Goal: Task Accomplishment & Management: Manage account settings

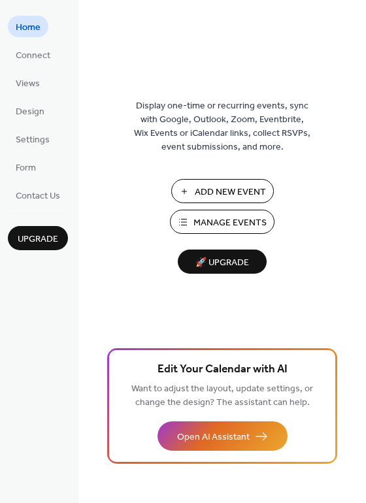
click at [230, 224] on span "Manage Events" at bounding box center [229, 223] width 73 height 14
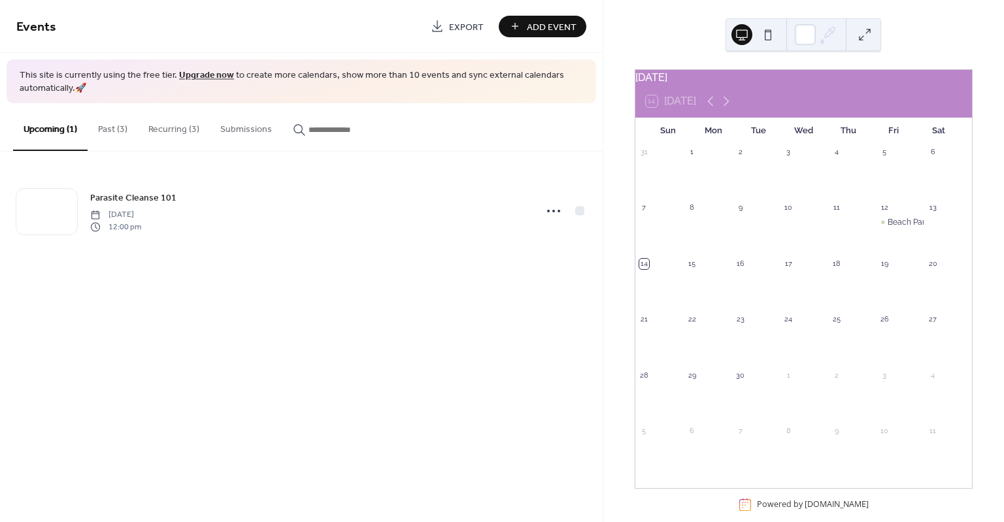
click at [118, 129] on button "Past (3)" at bounding box center [113, 126] width 50 height 46
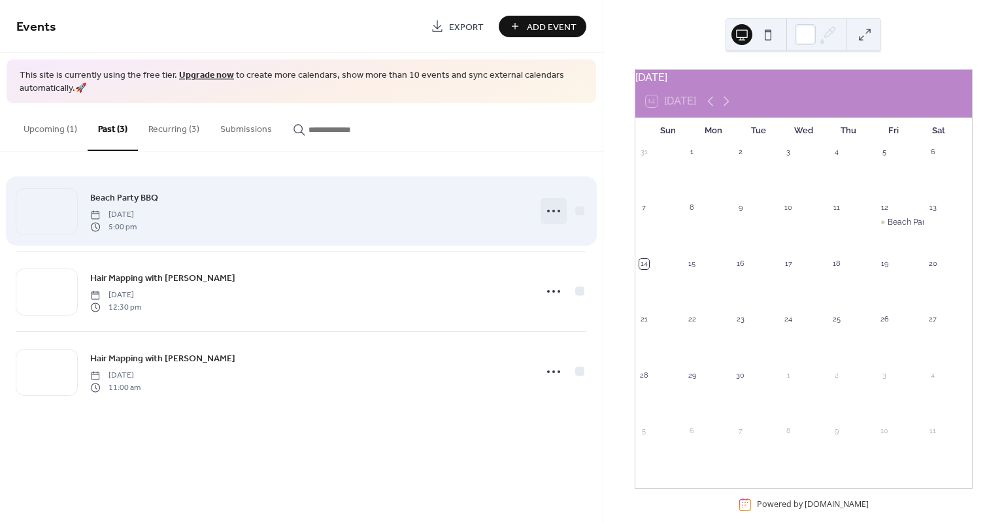
click at [554, 207] on icon at bounding box center [553, 211] width 21 height 21
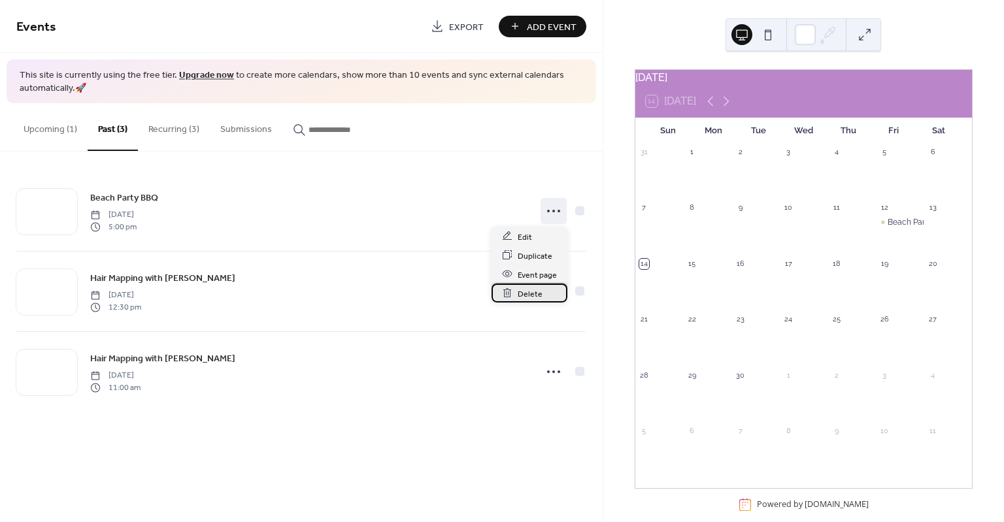
click at [535, 293] on span "Delete" at bounding box center [530, 294] width 25 height 14
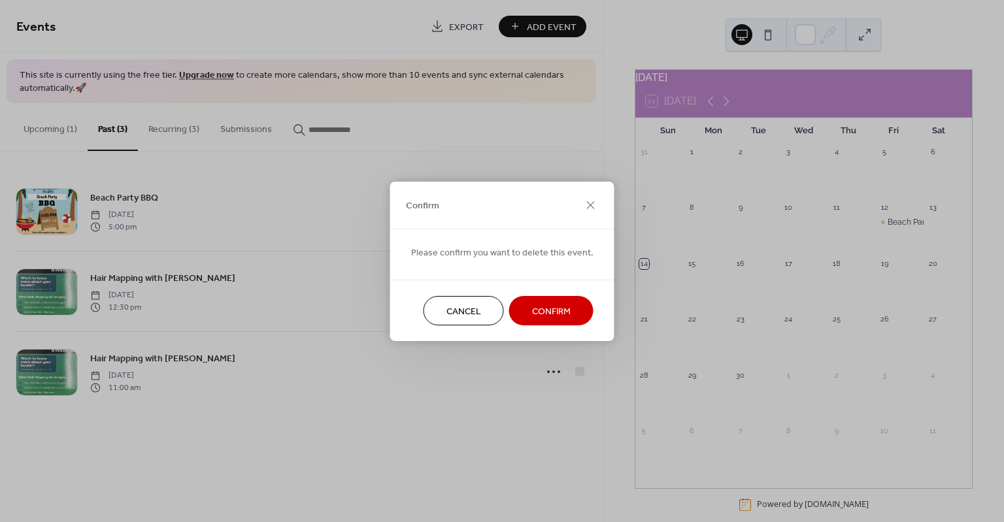
click at [556, 312] on span "Confirm" at bounding box center [551, 312] width 39 height 14
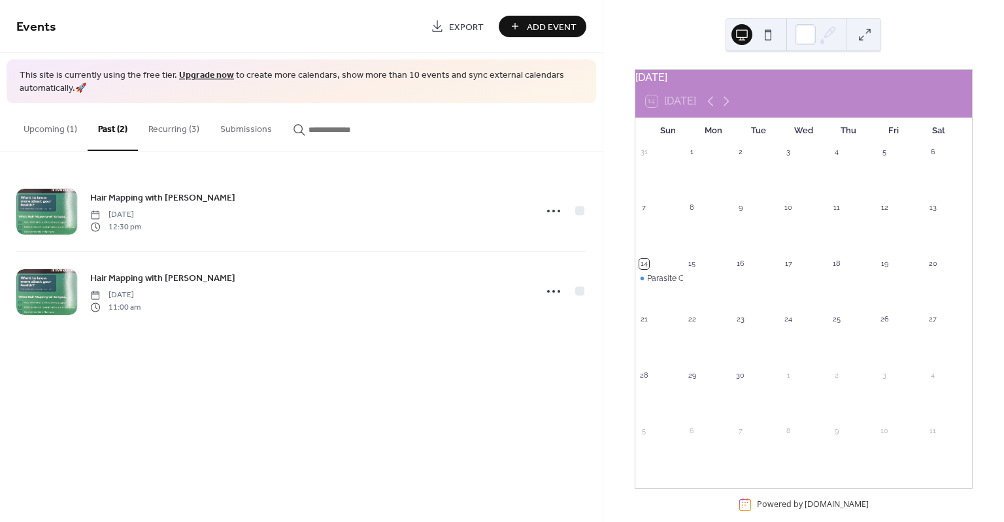
click at [52, 129] on button "Upcoming (1)" at bounding box center [50, 126] width 75 height 46
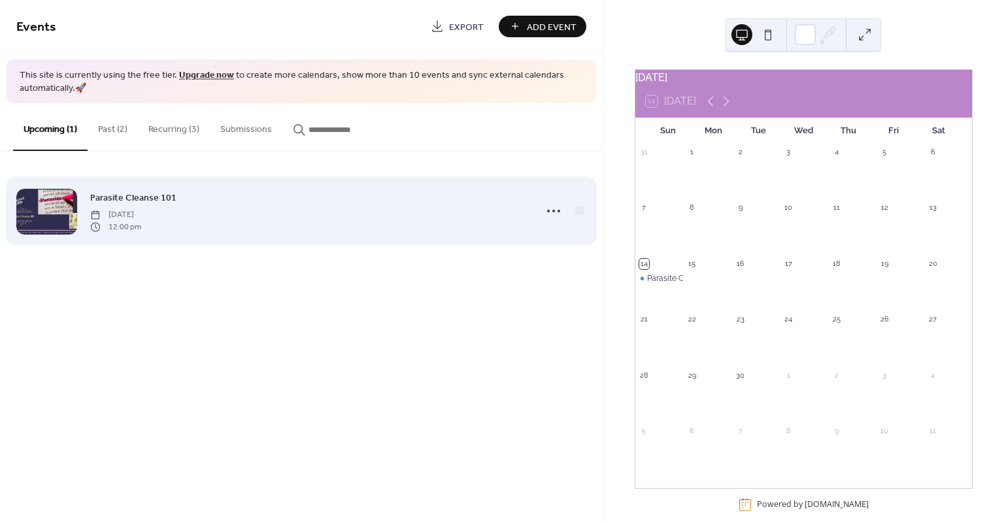
click at [112, 201] on span "Parasite Cleanse 101" at bounding box center [133, 198] width 86 height 14
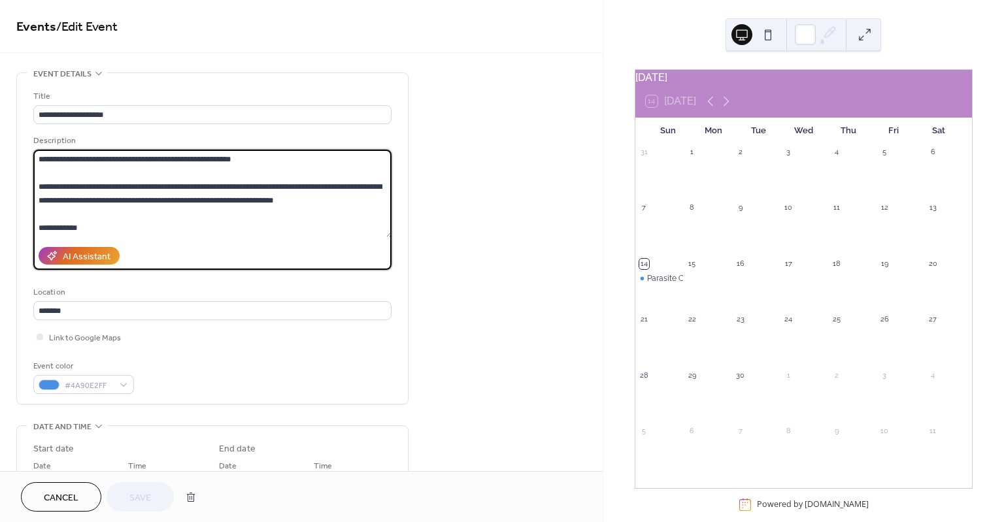
click at [40, 187] on textarea at bounding box center [212, 194] width 359 height 88
drag, startPoint x: 67, startPoint y: 186, endPoint x: 55, endPoint y: 188, distance: 11.8
click at [55, 188] on textarea at bounding box center [212, 194] width 359 height 88
click at [60, 185] on textarea at bounding box center [212, 194] width 359 height 88
drag, startPoint x: 266, startPoint y: 158, endPoint x: 5, endPoint y: 161, distance: 261.4
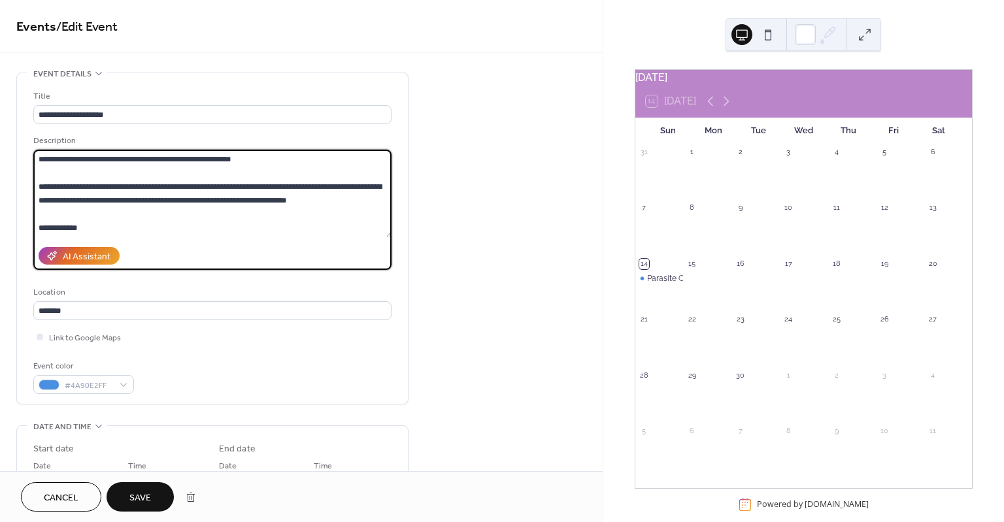
click at [5, 161] on div "**********" at bounding box center [301, 473] width 603 height 800
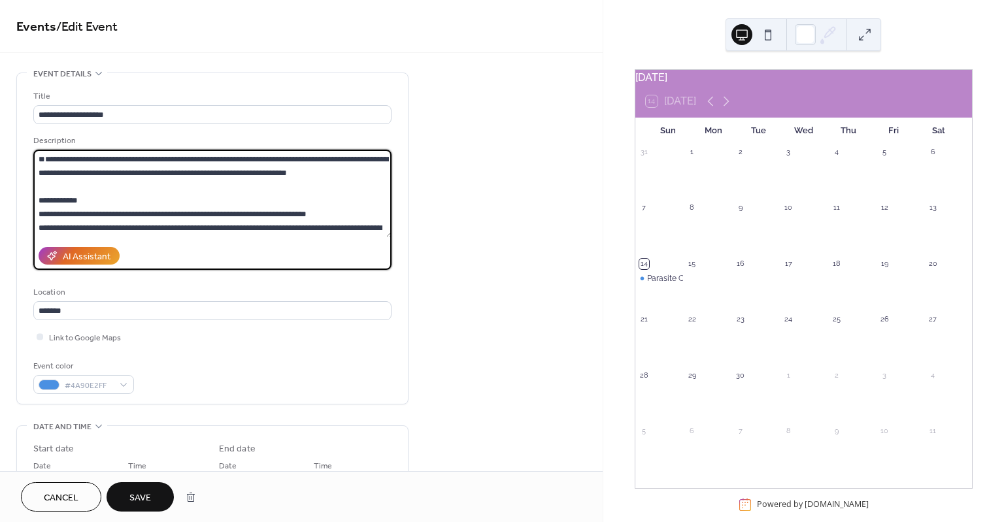
click at [40, 186] on textarea at bounding box center [212, 194] width 359 height 88
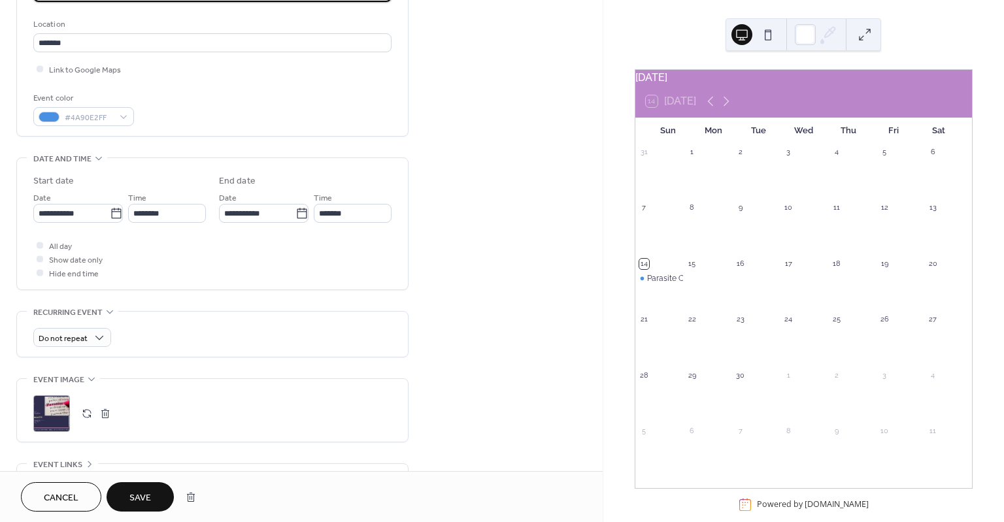
scroll to position [399, 0]
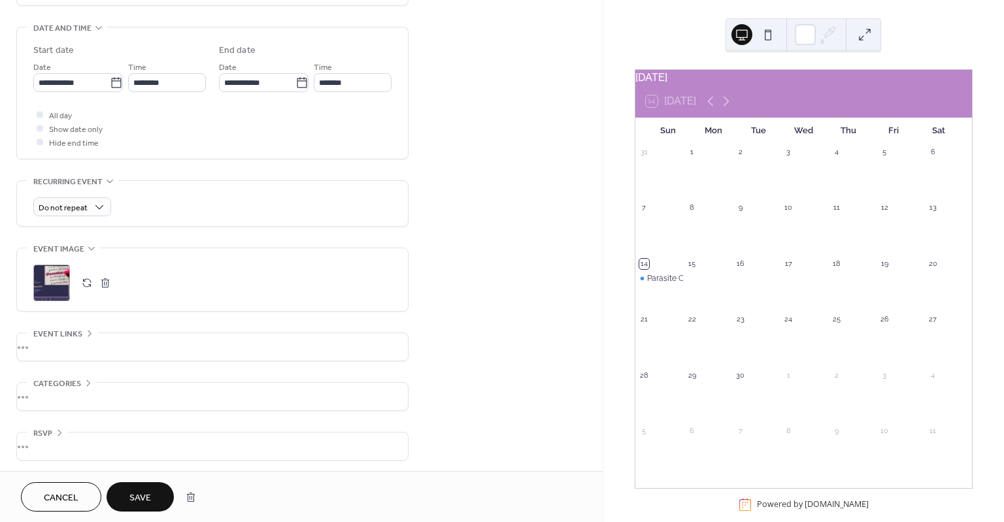
click at [118, 337] on div "•••" at bounding box center [212, 346] width 391 height 27
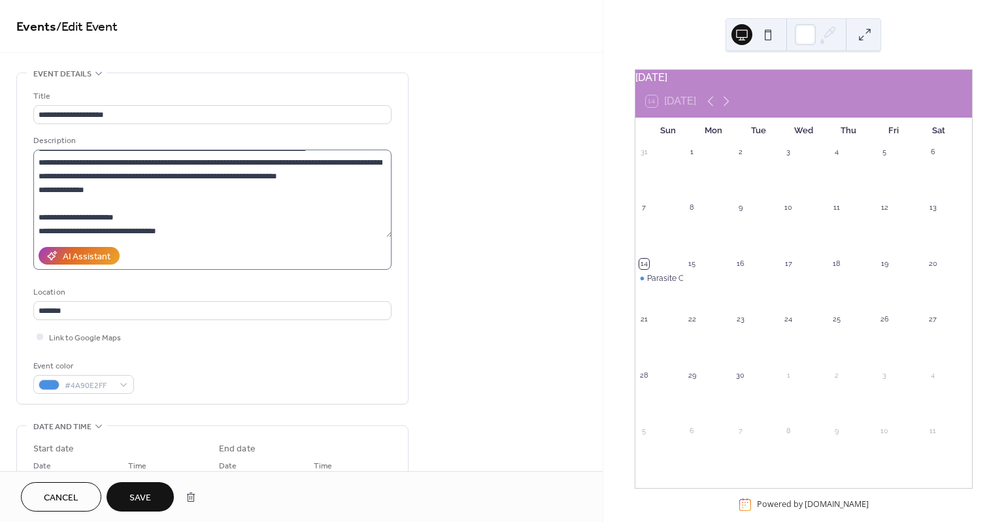
scroll to position [0, 0]
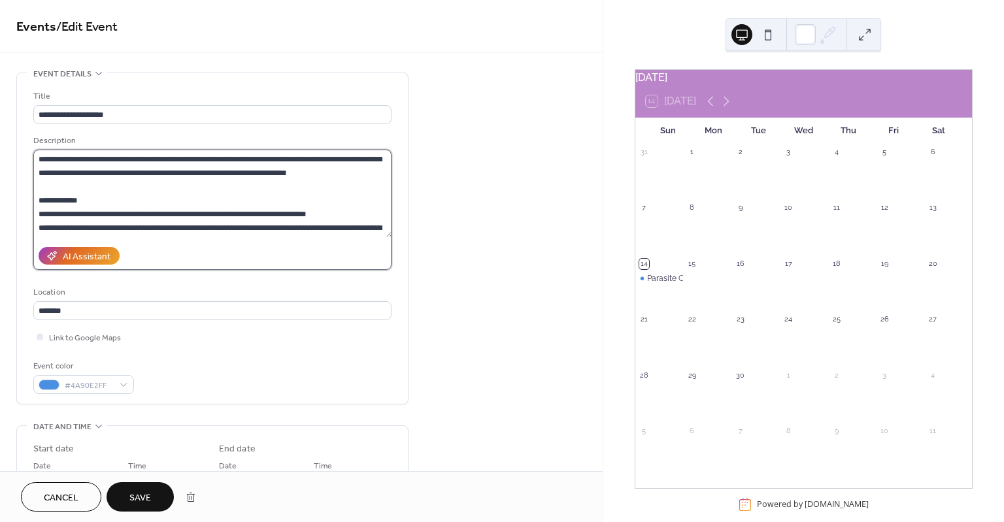
click at [330, 158] on textarea at bounding box center [212, 194] width 359 height 88
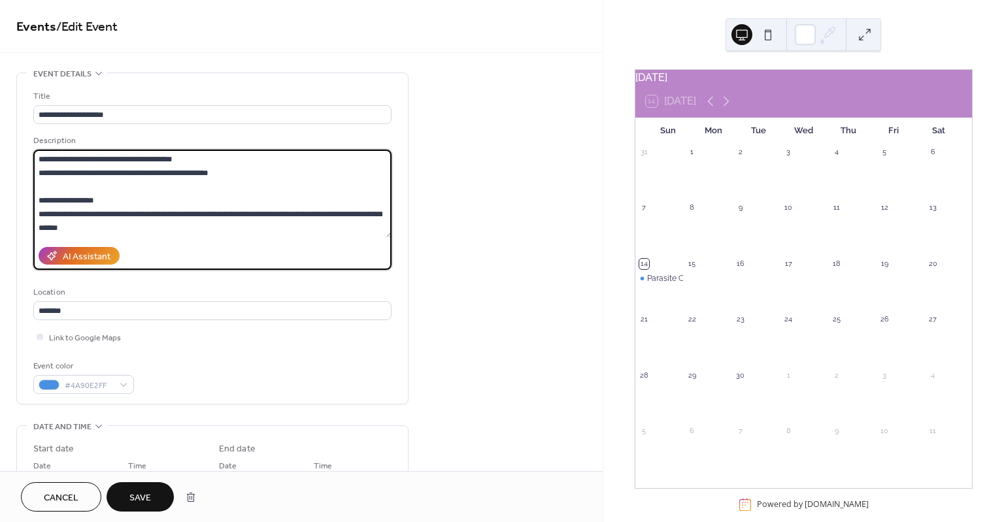
scroll to position [370, 0]
type textarea "**********"
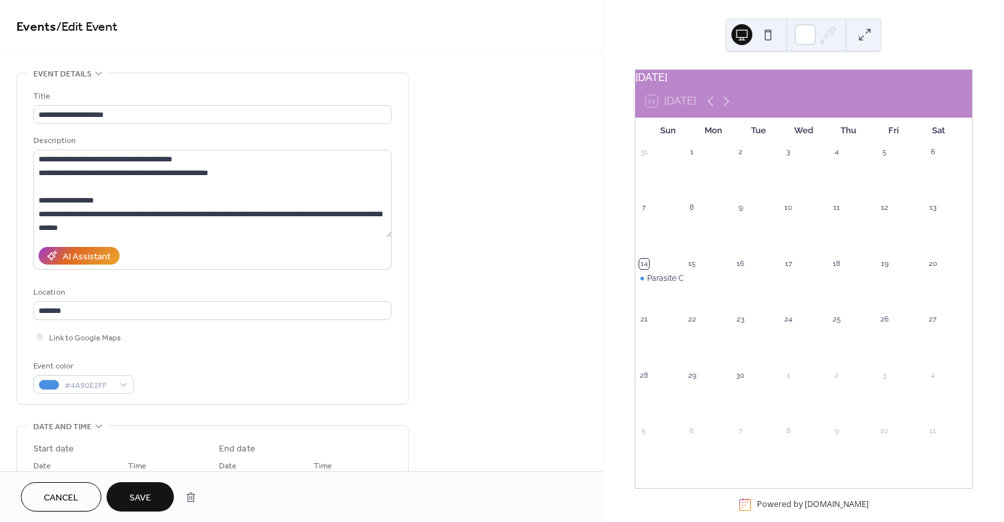
click at [147, 491] on span "Save" at bounding box center [140, 498] width 22 height 14
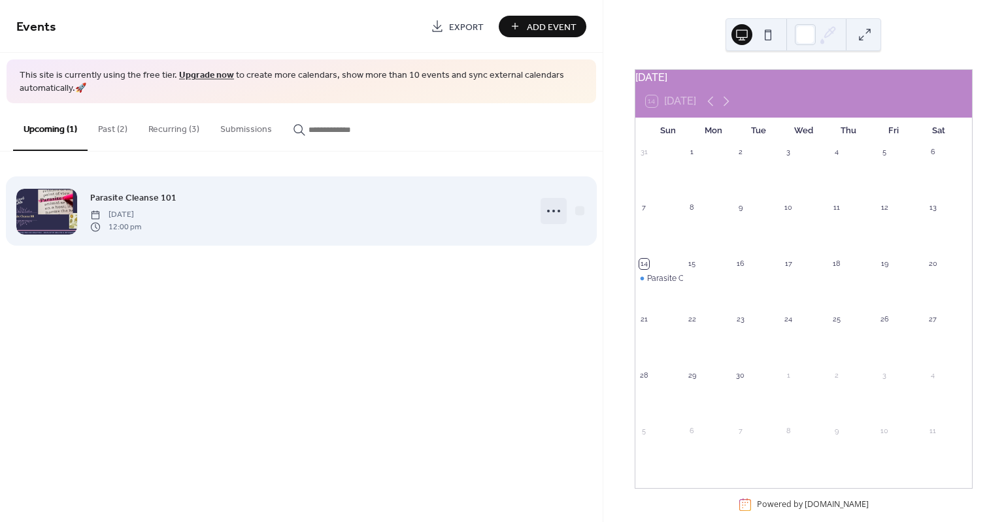
click at [554, 213] on icon at bounding box center [553, 211] width 21 height 21
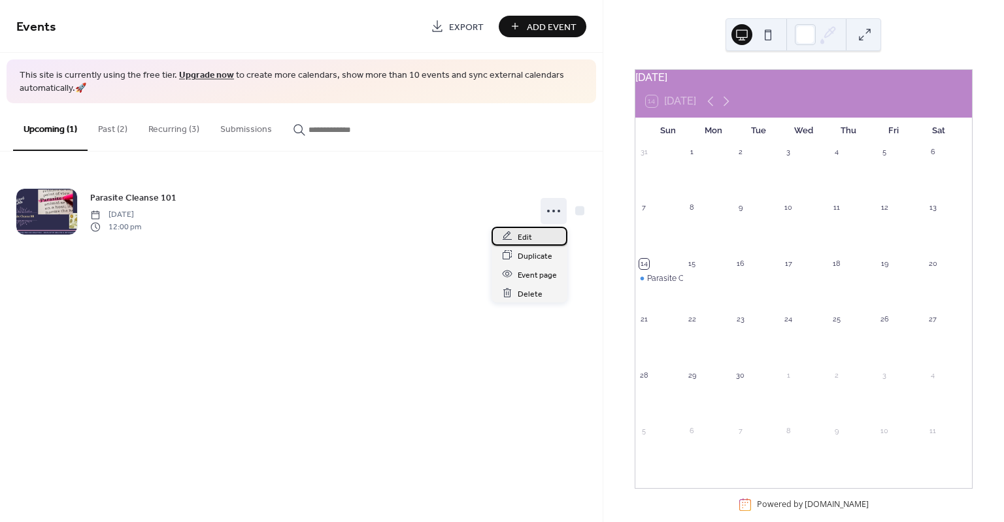
click at [536, 231] on div "Edit" at bounding box center [529, 236] width 76 height 19
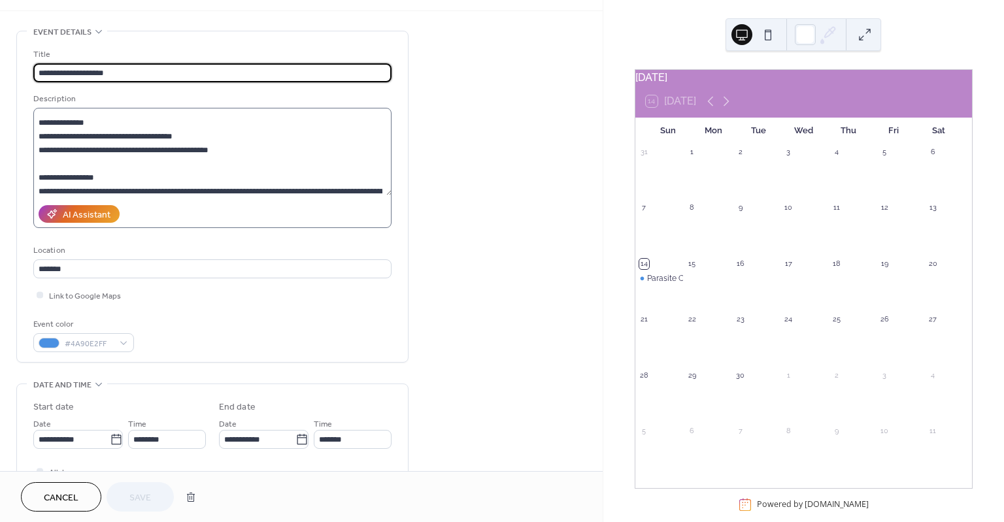
scroll to position [370, 0]
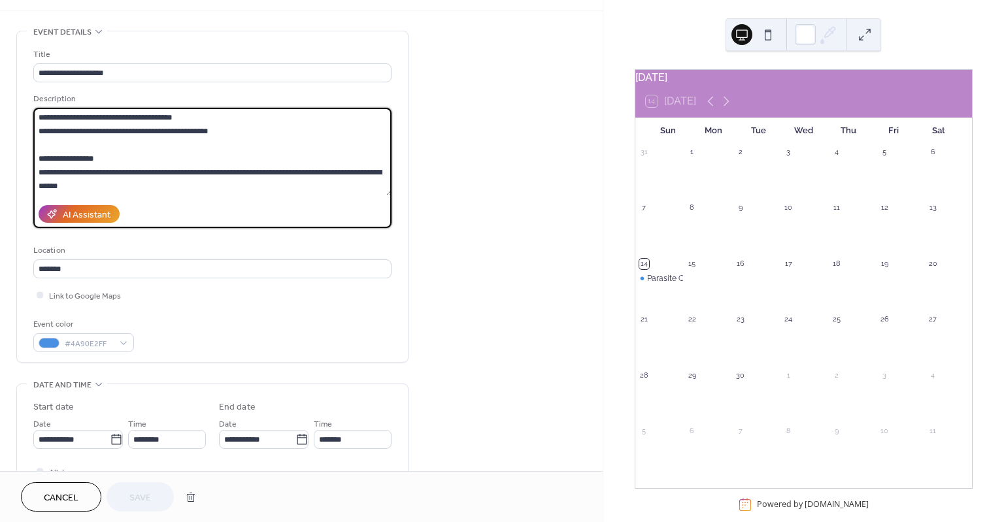
drag, startPoint x: 282, startPoint y: 174, endPoint x: 26, endPoint y: 161, distance: 256.5
click at [26, 161] on div "**********" at bounding box center [212, 196] width 391 height 331
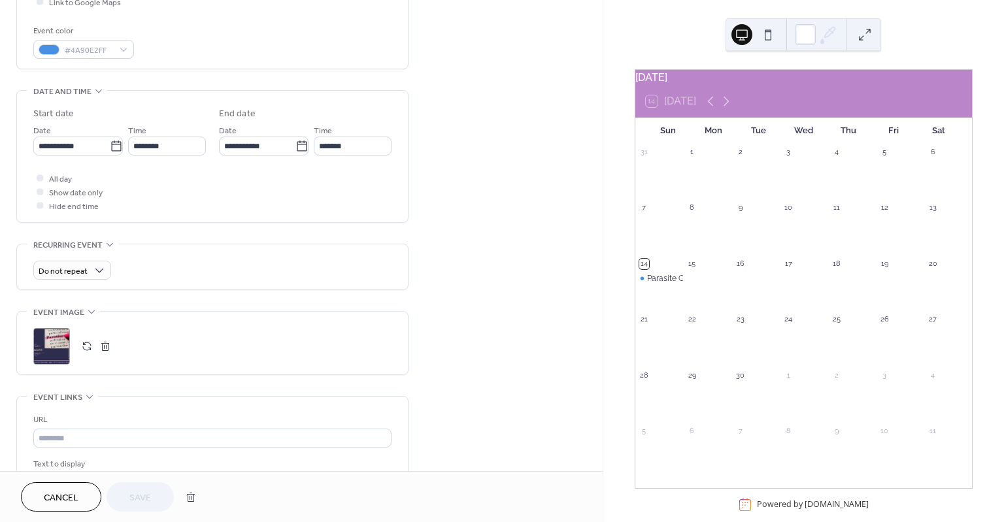
scroll to position [499, 0]
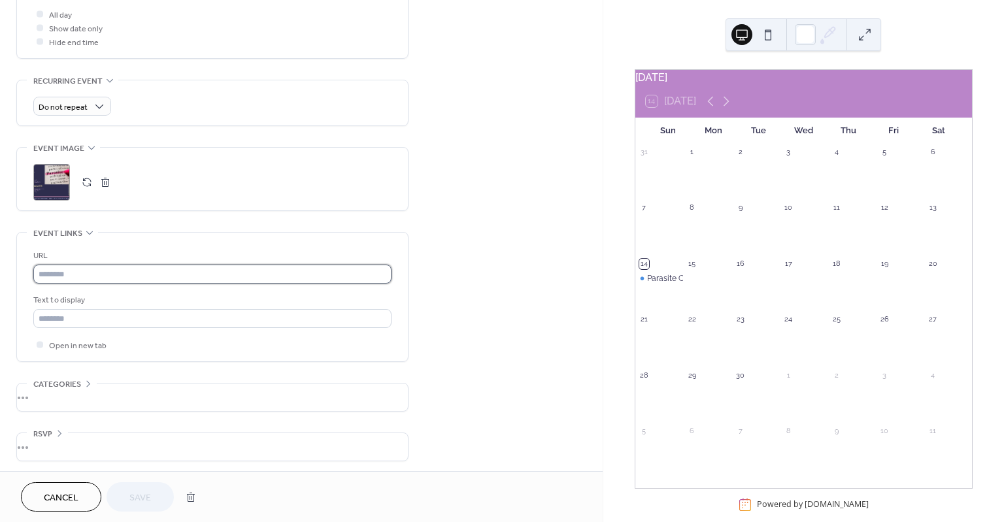
click at [109, 271] on input "text" at bounding box center [212, 274] width 358 height 19
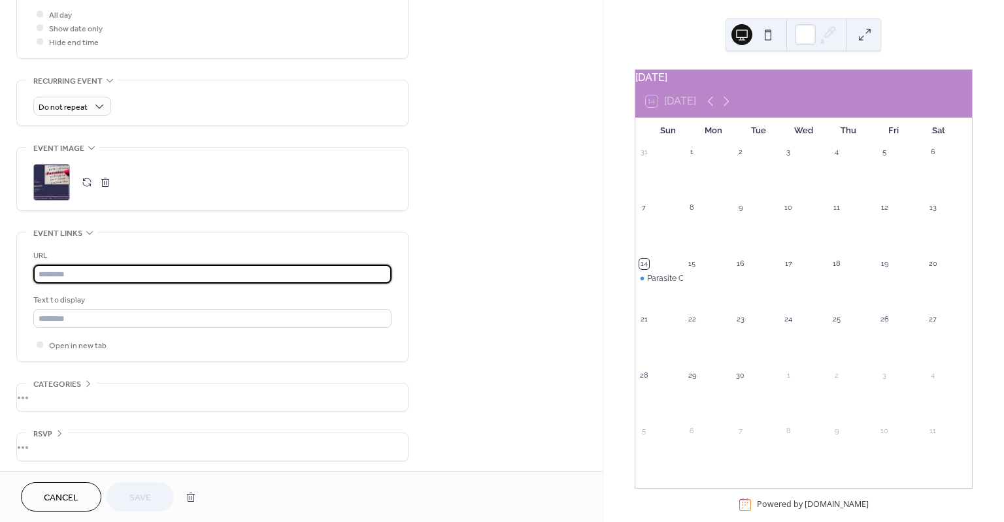
paste input "**********"
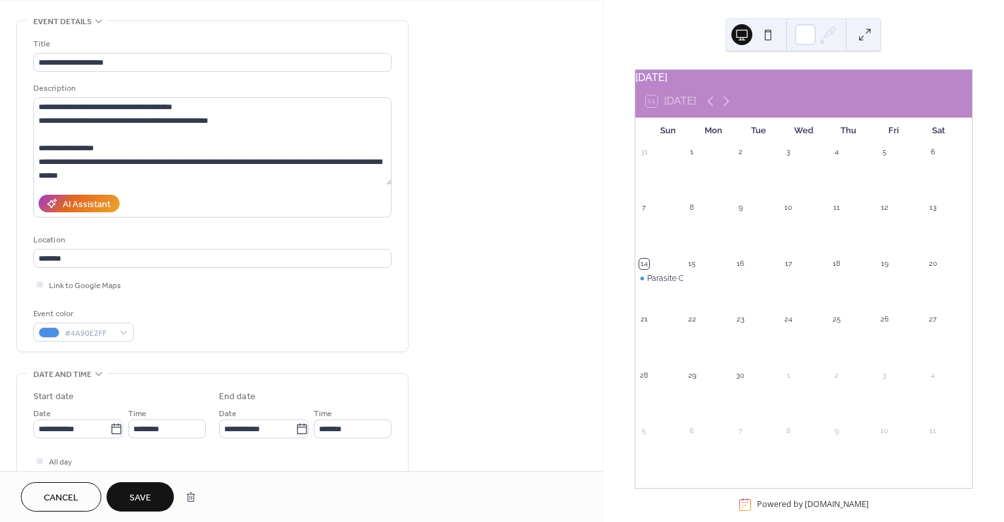
scroll to position [0, 0]
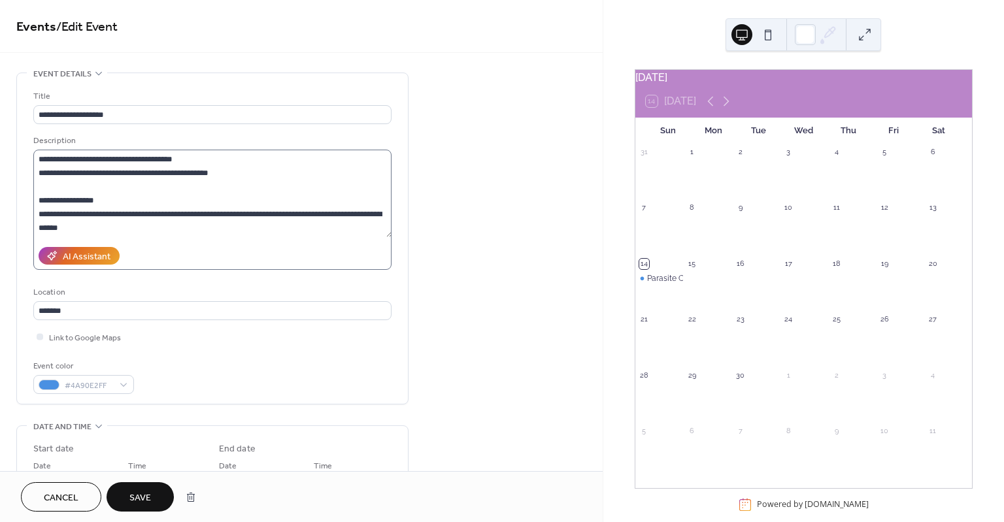
type input "**********"
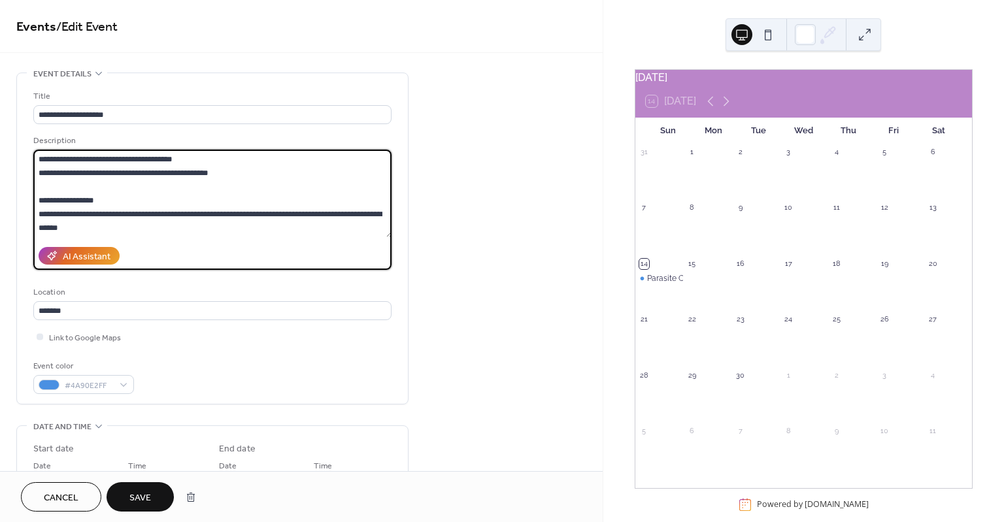
drag, startPoint x: 277, startPoint y: 208, endPoint x: 40, endPoint y: 186, distance: 238.3
click at [40, 186] on textarea at bounding box center [212, 194] width 359 height 88
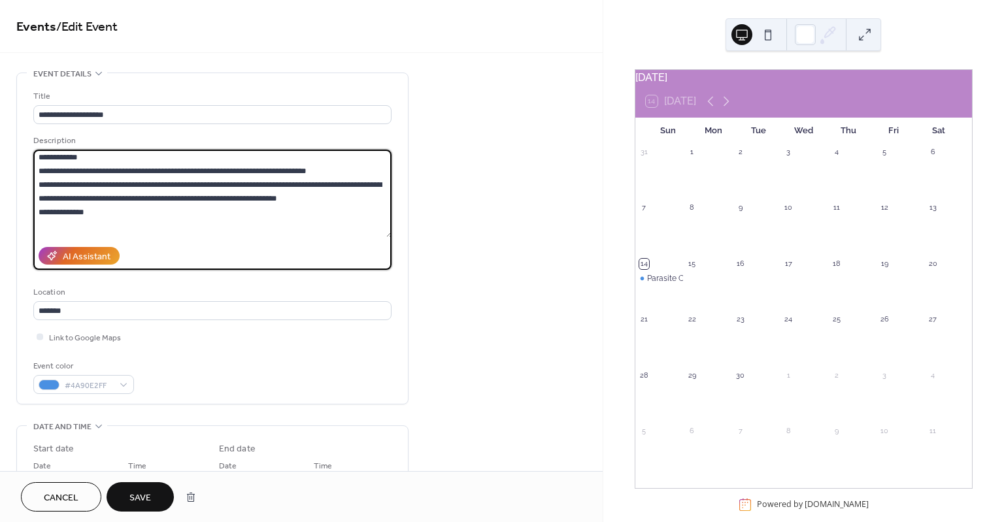
click at [146, 493] on span "Save" at bounding box center [140, 498] width 22 height 14
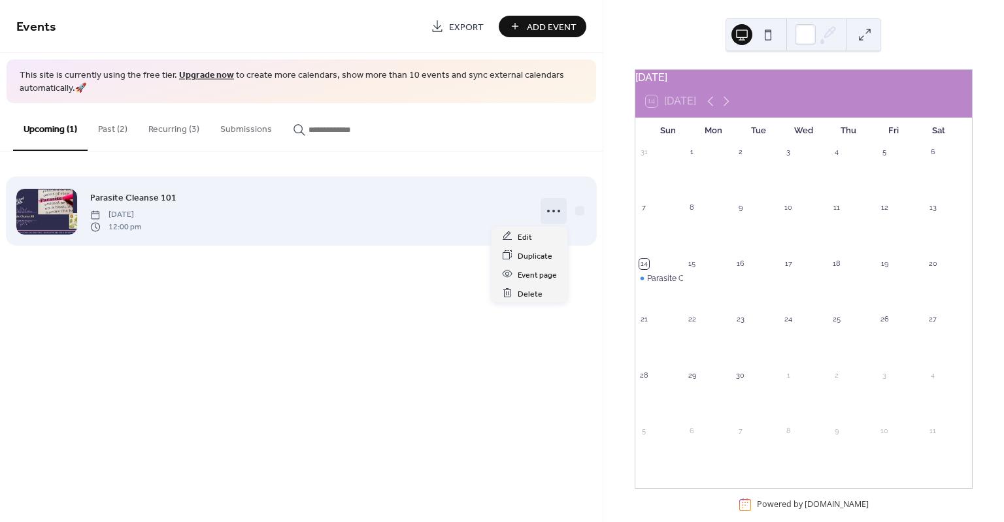
click at [554, 212] on circle at bounding box center [553, 211] width 3 height 3
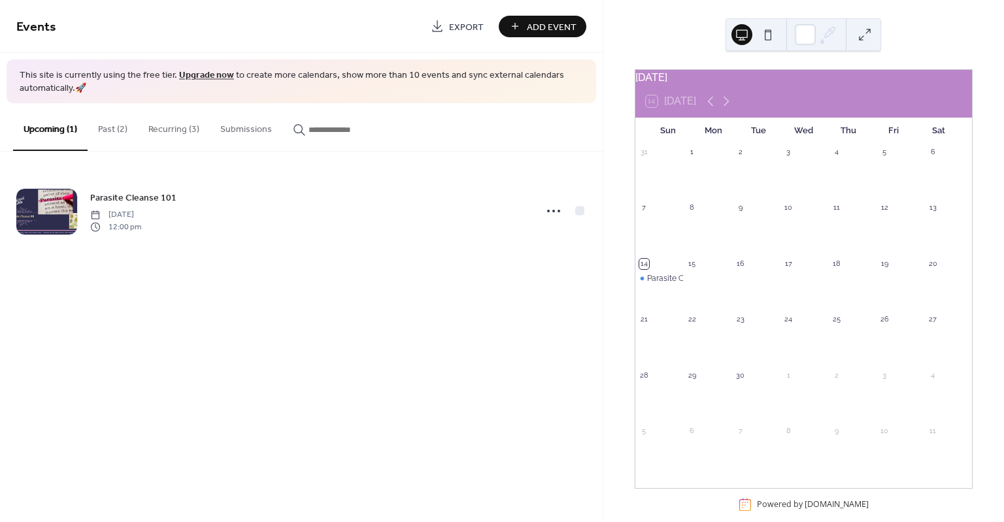
click at [445, 146] on div "Upcoming (1) Past (2) Recurring (3) Submissions" at bounding box center [301, 127] width 603 height 48
click at [708, 108] on icon at bounding box center [711, 101] width 16 height 16
click at [728, 107] on icon at bounding box center [726, 102] width 6 height 10
click at [708, 109] on icon at bounding box center [711, 101] width 16 height 16
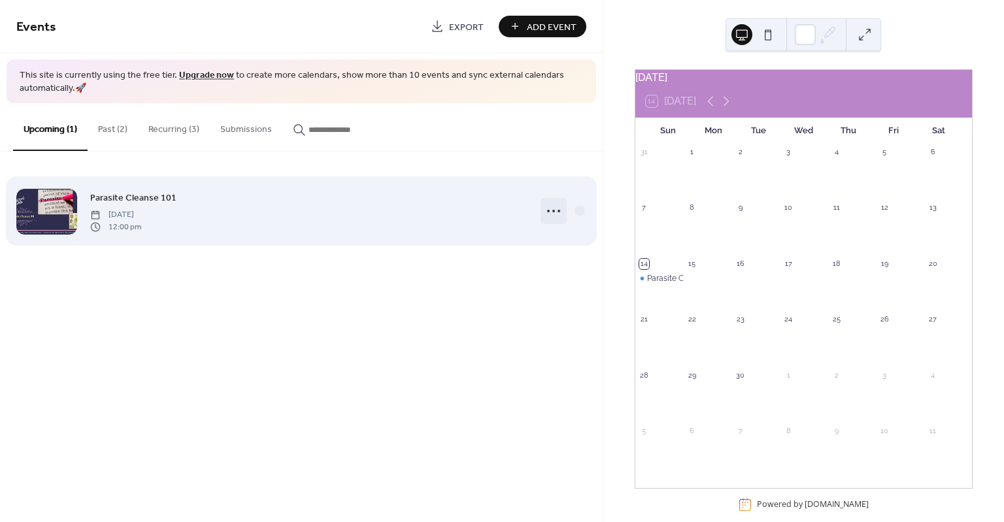
click at [554, 208] on icon at bounding box center [553, 211] width 21 height 21
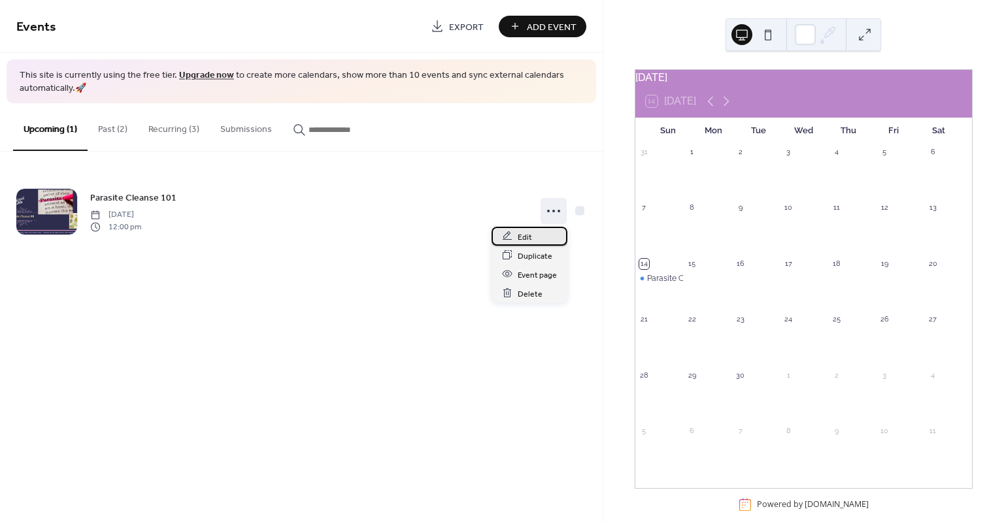
click at [533, 235] on div "Edit" at bounding box center [529, 236] width 76 height 19
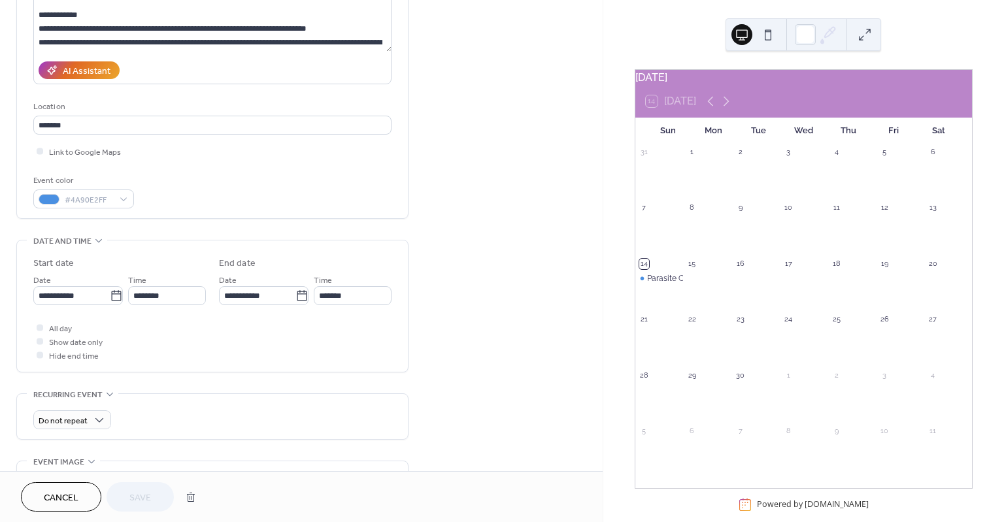
scroll to position [196, 0]
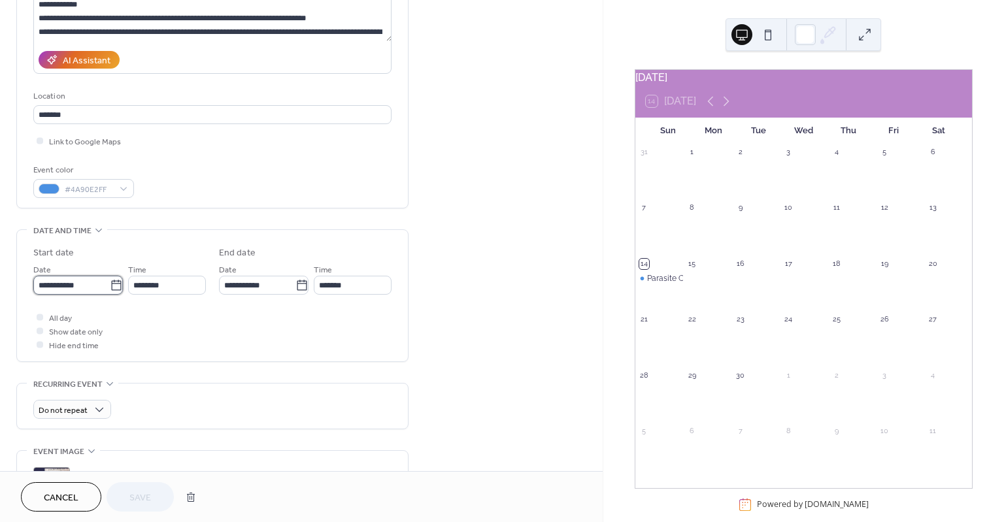
click at [88, 288] on input "**********" at bounding box center [71, 285] width 76 height 19
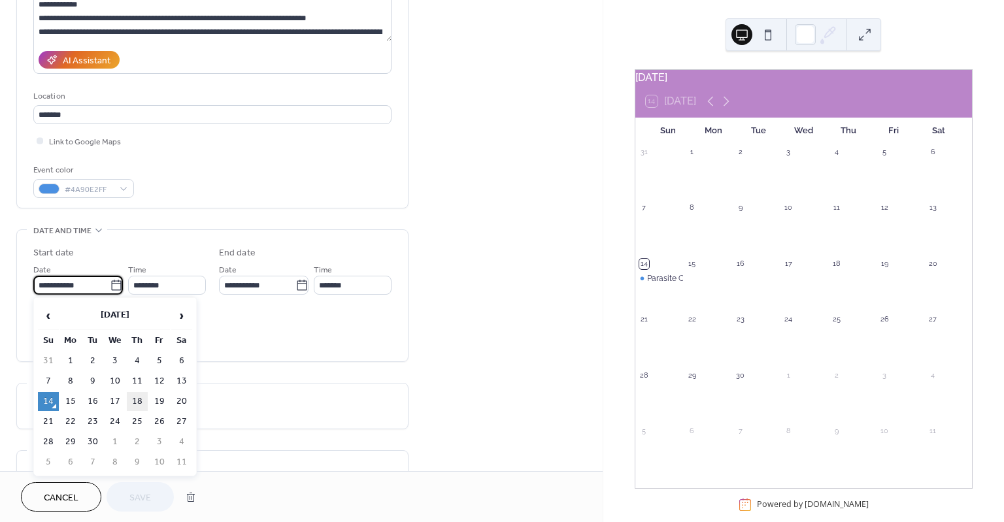
click at [137, 401] on td "18" at bounding box center [137, 401] width 21 height 19
type input "**********"
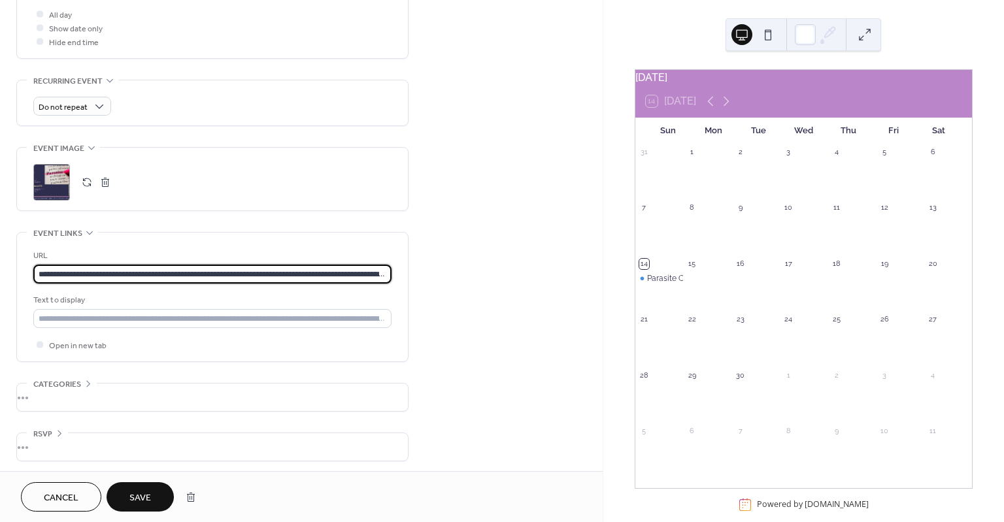
scroll to position [0, 103]
drag, startPoint x: 35, startPoint y: 272, endPoint x: 423, endPoint y: 270, distance: 388.2
click at [423, 270] on div "**********" at bounding box center [301, 23] width 603 height 901
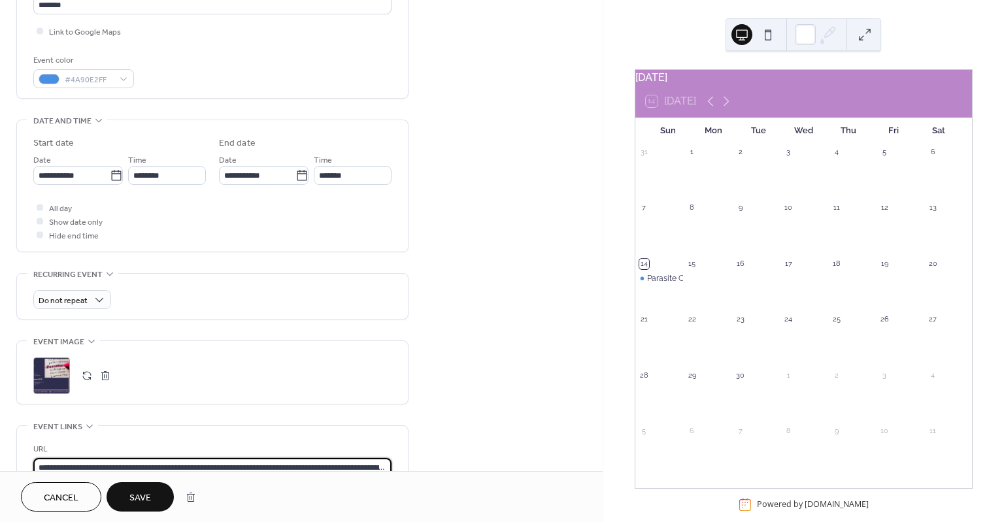
scroll to position [303, 0]
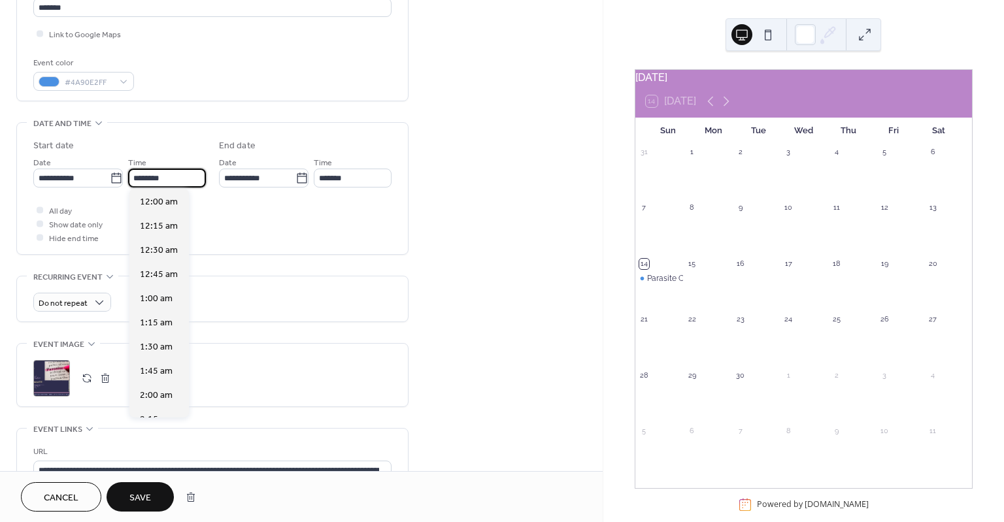
click at [167, 171] on input "********" at bounding box center [167, 178] width 78 height 19
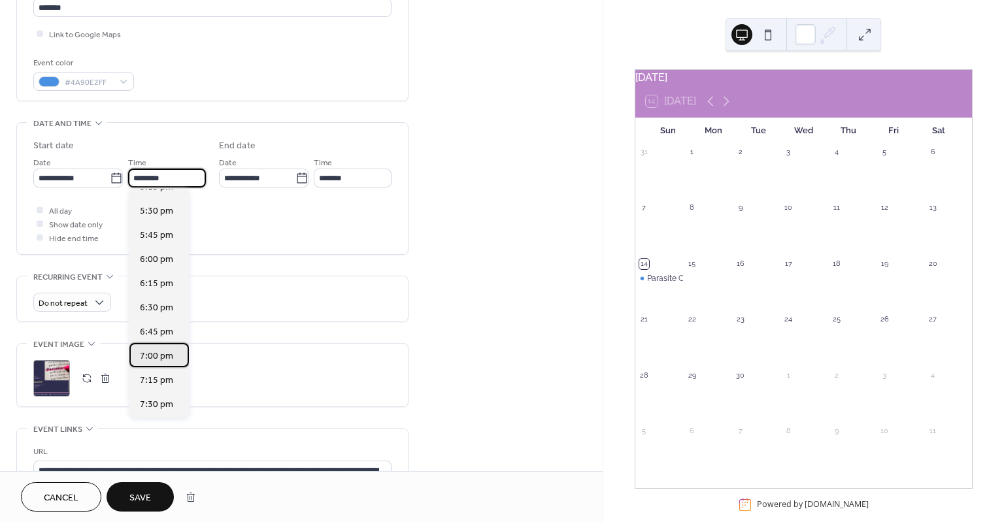
click at [161, 356] on span "7:00 pm" at bounding box center [156, 357] width 33 height 14
type input "*******"
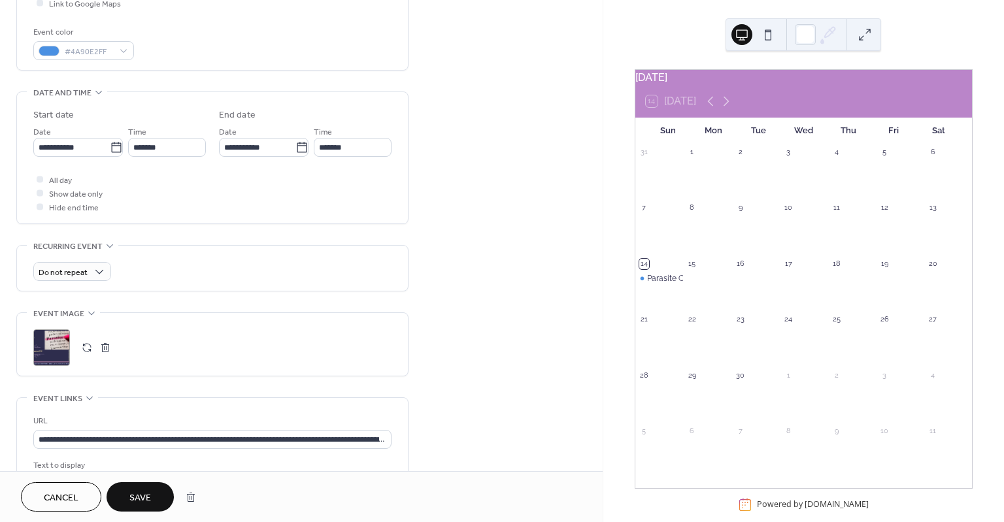
scroll to position [499, 0]
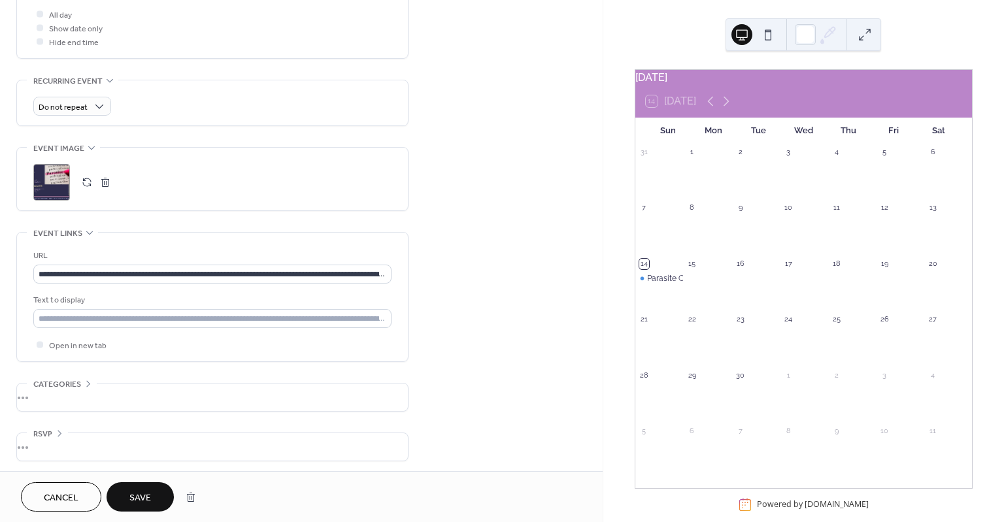
click at [150, 488] on button "Save" at bounding box center [140, 496] width 67 height 29
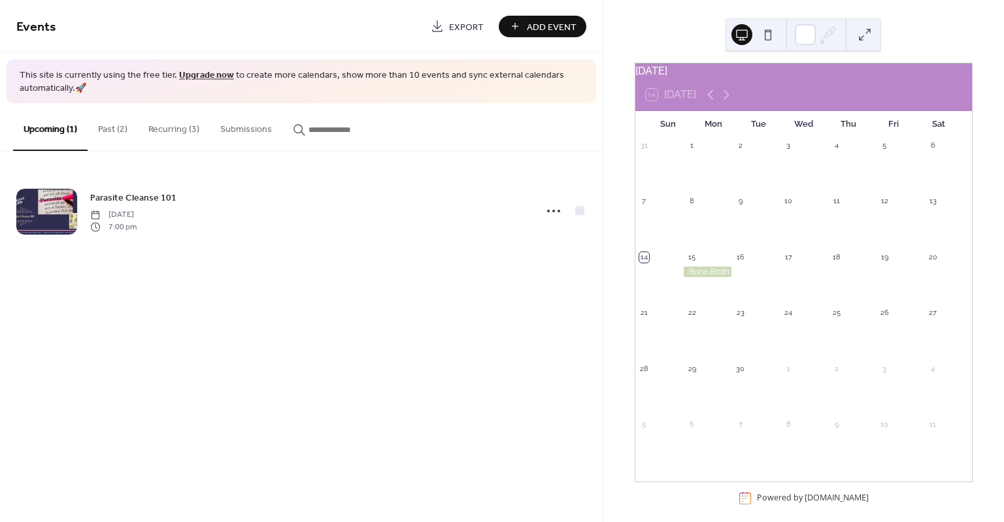
scroll to position [24, 0]
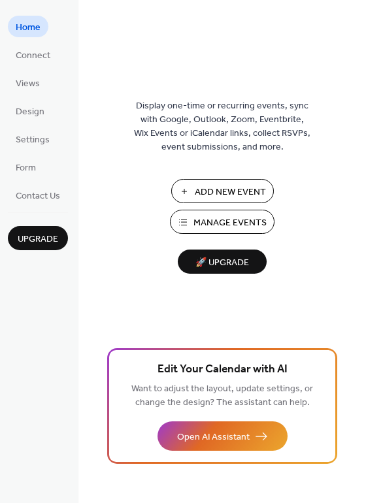
click at [216, 223] on span "Manage Events" at bounding box center [229, 223] width 73 height 14
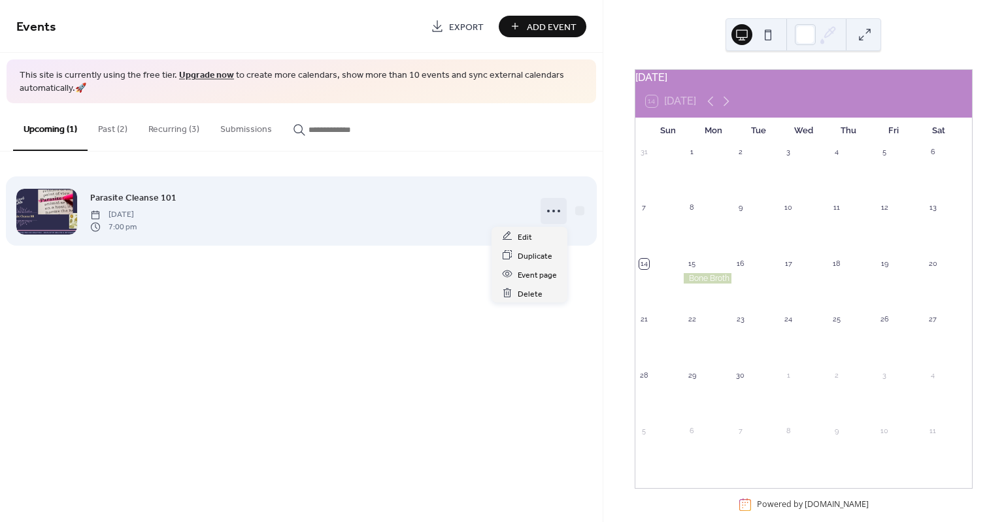
click at [557, 218] on icon at bounding box center [553, 211] width 21 height 21
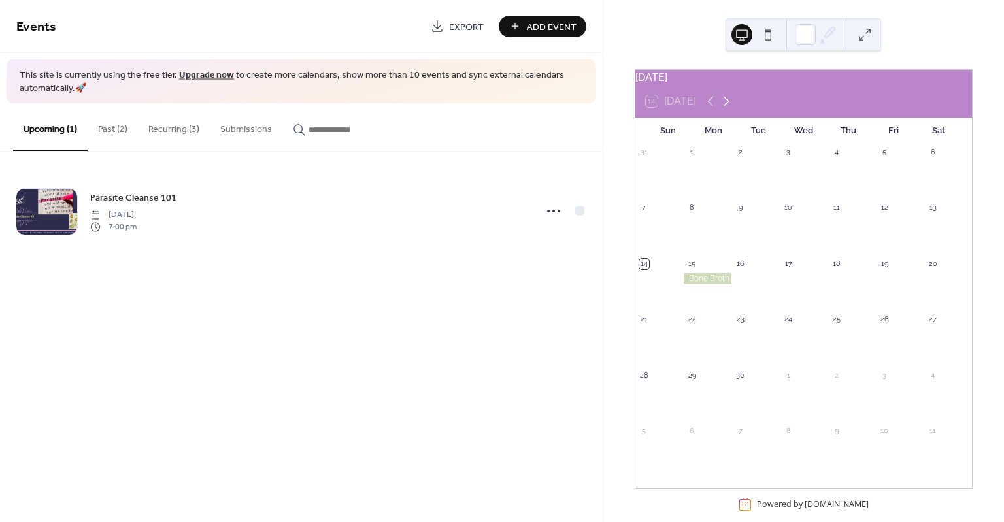
click at [729, 107] on icon at bounding box center [726, 101] width 16 height 16
click at [703, 109] on div "14 Today" at bounding box center [803, 101] width 337 height 31
click at [710, 107] on icon at bounding box center [710, 102] width 6 height 10
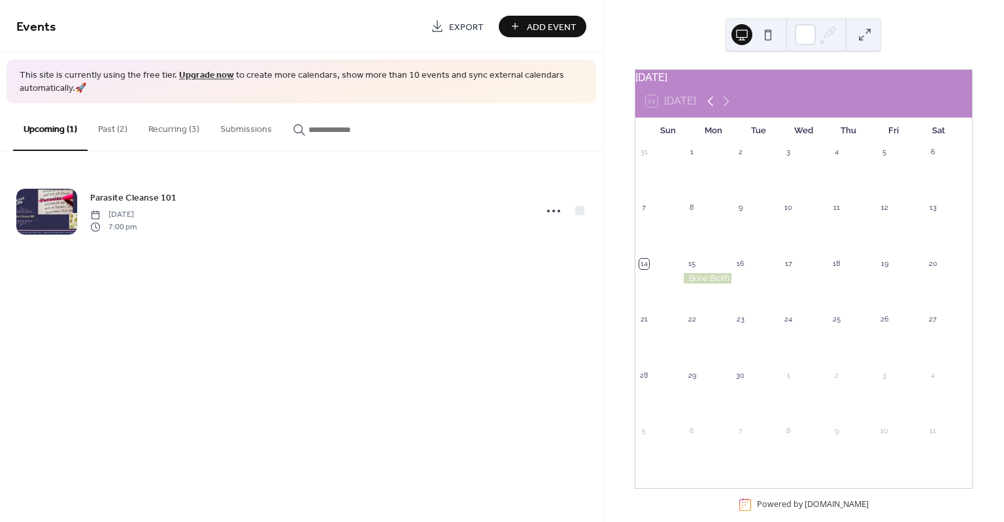
click at [710, 107] on icon at bounding box center [710, 102] width 6 height 10
click at [181, 128] on button "Recurring (3)" at bounding box center [174, 126] width 72 height 46
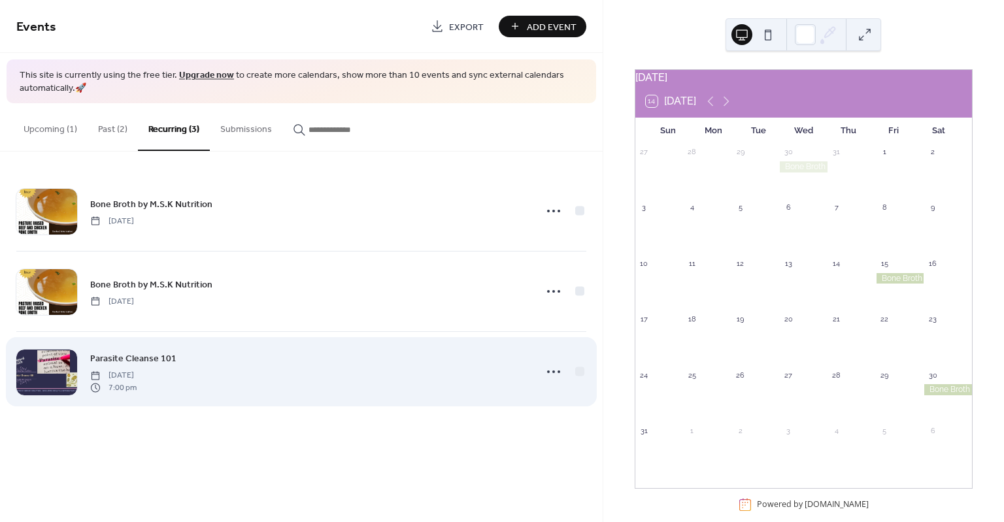
click at [263, 356] on div "Parasite Cleanse 101 Thursday, September 18, 2025 7:00 pm" at bounding box center [308, 372] width 437 height 42
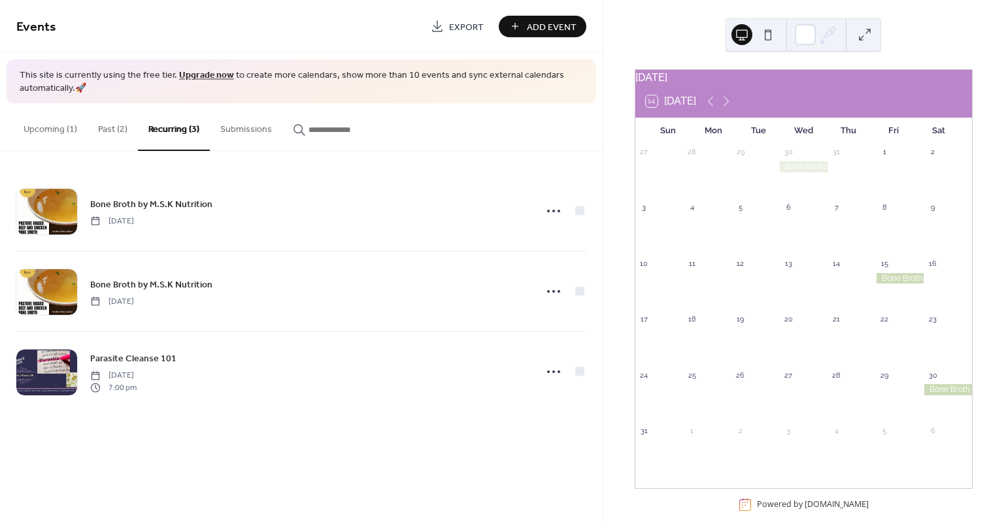
click at [207, 76] on link "Upgrade now" at bounding box center [206, 76] width 55 height 18
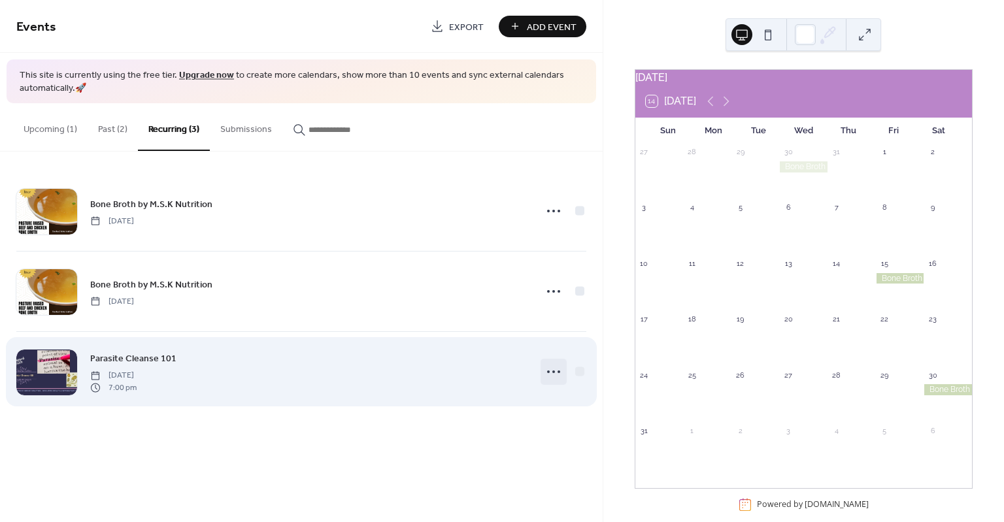
click at [550, 375] on icon at bounding box center [553, 371] width 21 height 21
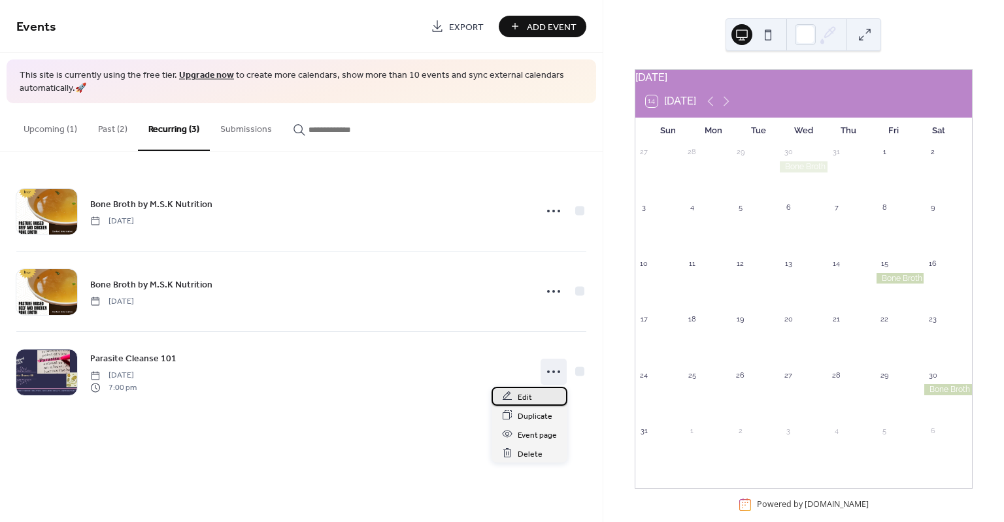
click at [531, 395] on div "Edit" at bounding box center [529, 396] width 76 height 19
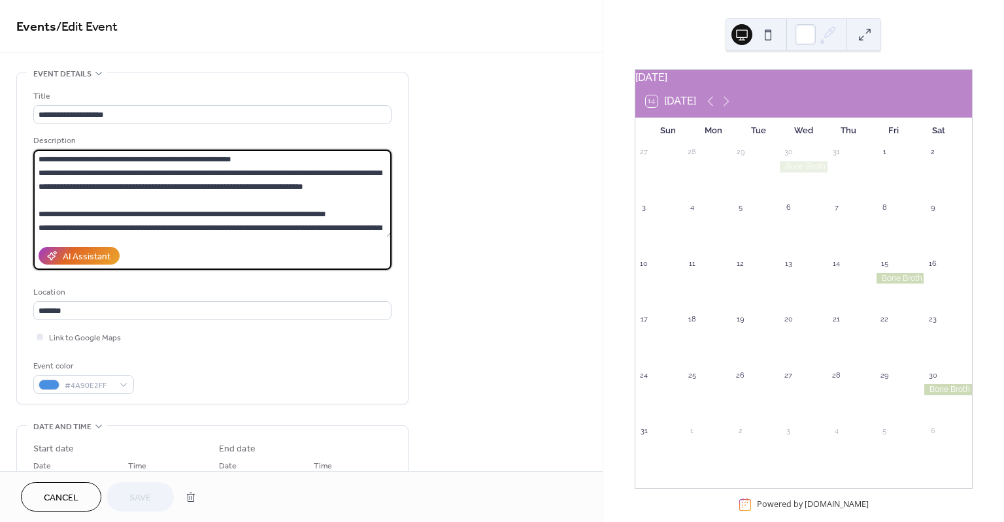
drag, startPoint x: 64, startPoint y: 170, endPoint x: 56, endPoint y: 170, distance: 7.8
click at [56, 170] on textarea at bounding box center [212, 194] width 359 height 88
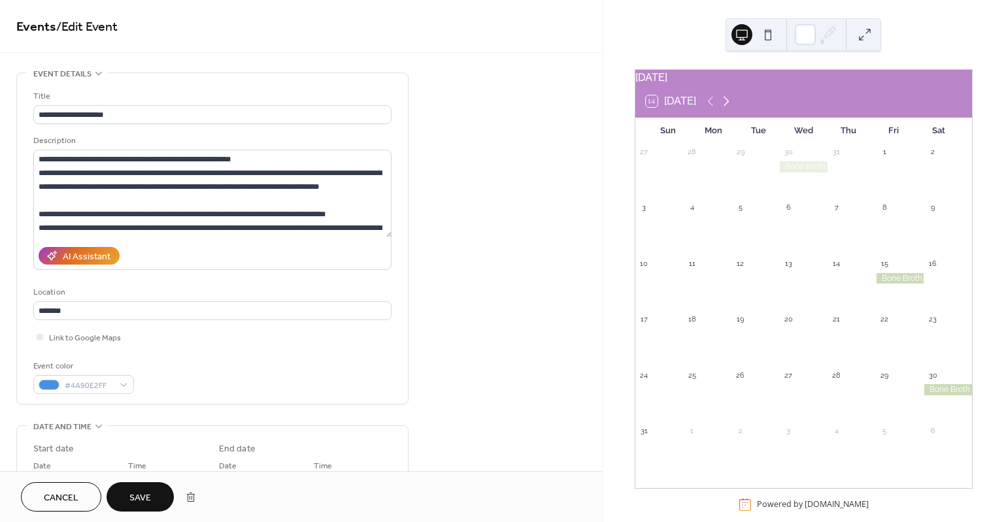
click at [723, 107] on icon at bounding box center [726, 101] width 16 height 16
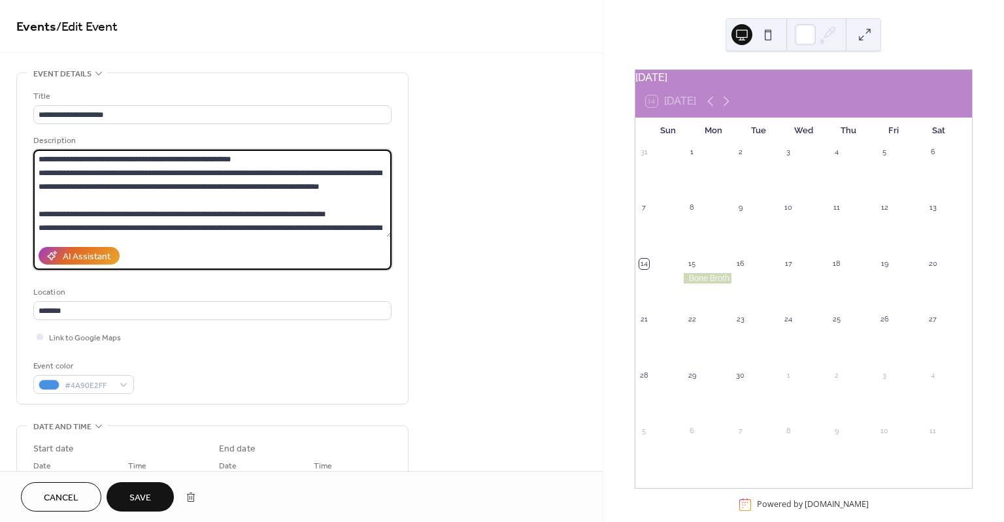
drag, startPoint x: 272, startPoint y: 152, endPoint x: 25, endPoint y: 150, distance: 247.0
click at [25, 150] on div "**********" at bounding box center [212, 238] width 391 height 331
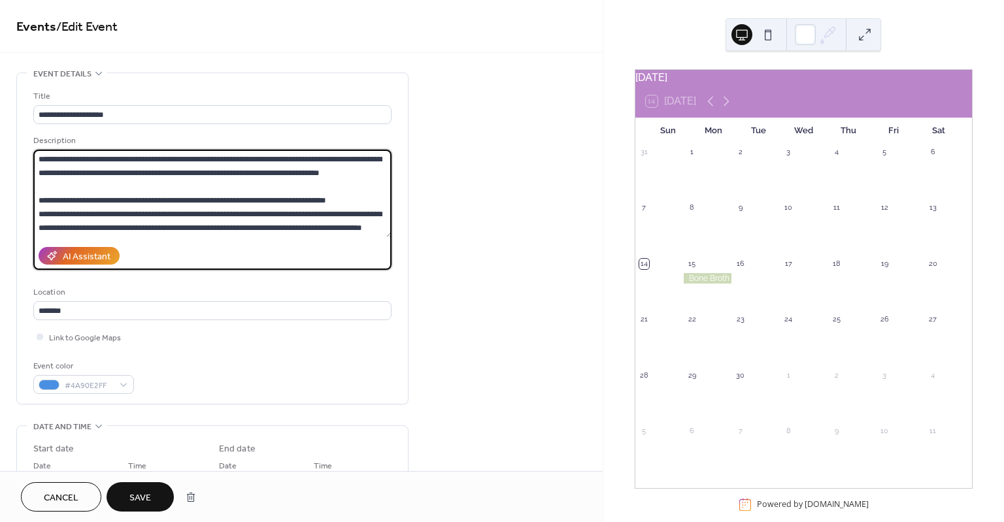
click at [157, 156] on textarea at bounding box center [212, 194] width 359 height 88
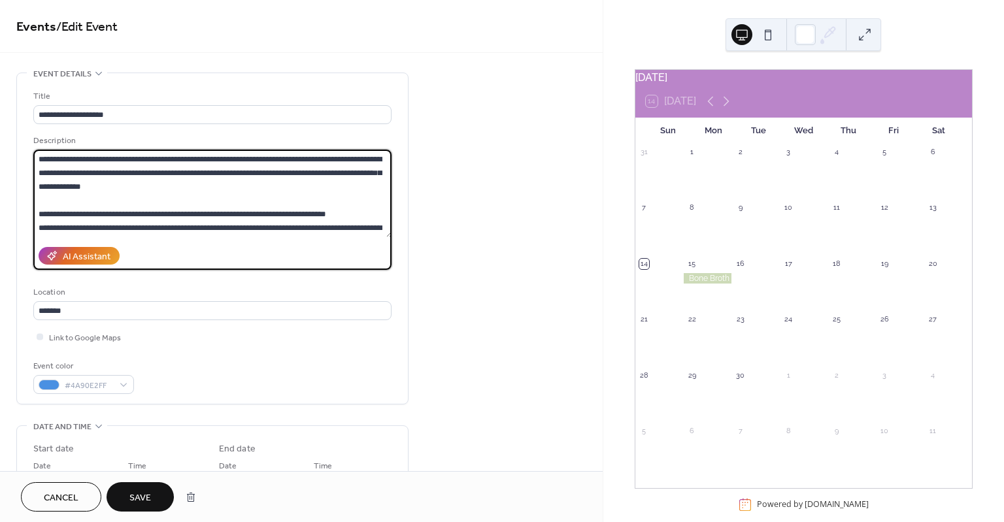
drag, startPoint x: 320, startPoint y: 158, endPoint x: 273, endPoint y: 163, distance: 47.3
click at [273, 163] on textarea at bounding box center [212, 194] width 359 height 88
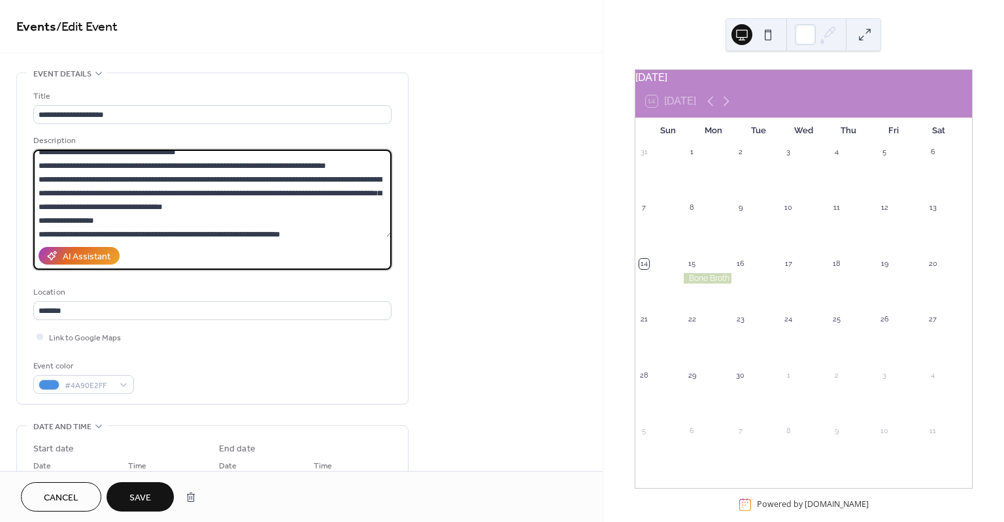
scroll to position [196, 0]
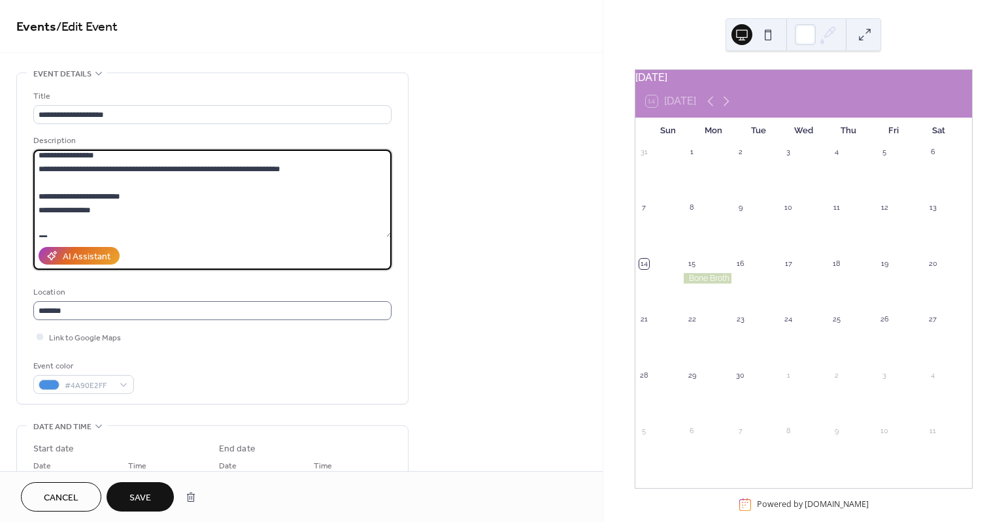
type textarea "**********"
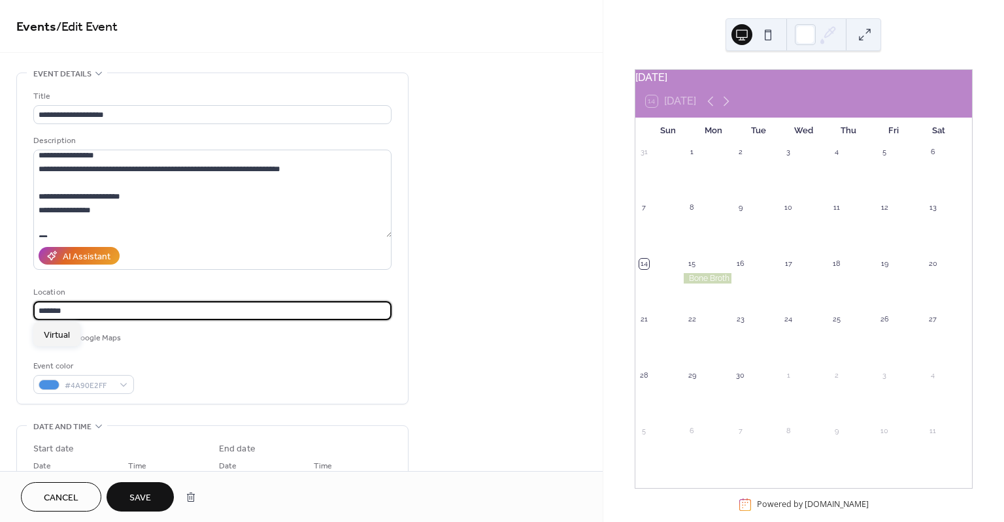
click at [167, 311] on input "*******" at bounding box center [212, 310] width 358 height 19
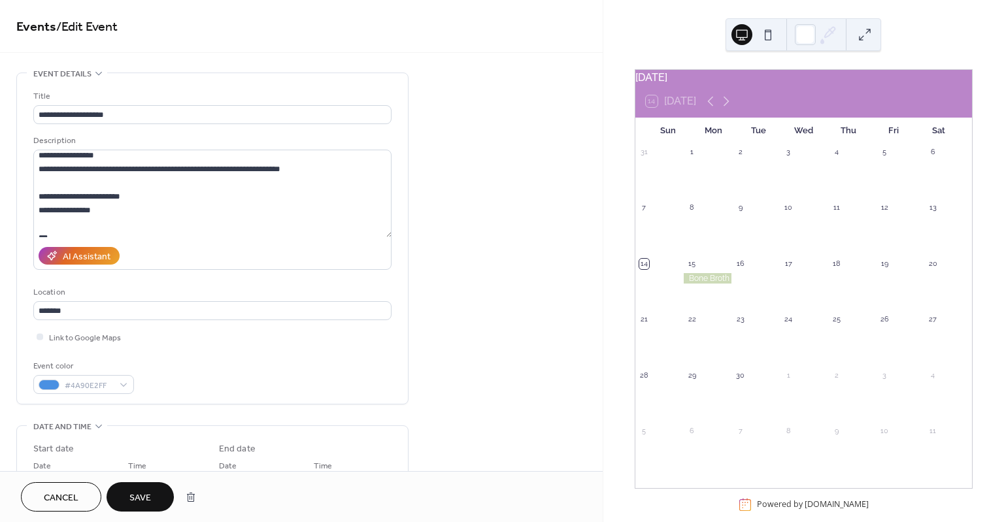
click at [158, 348] on div "**********" at bounding box center [212, 242] width 358 height 305
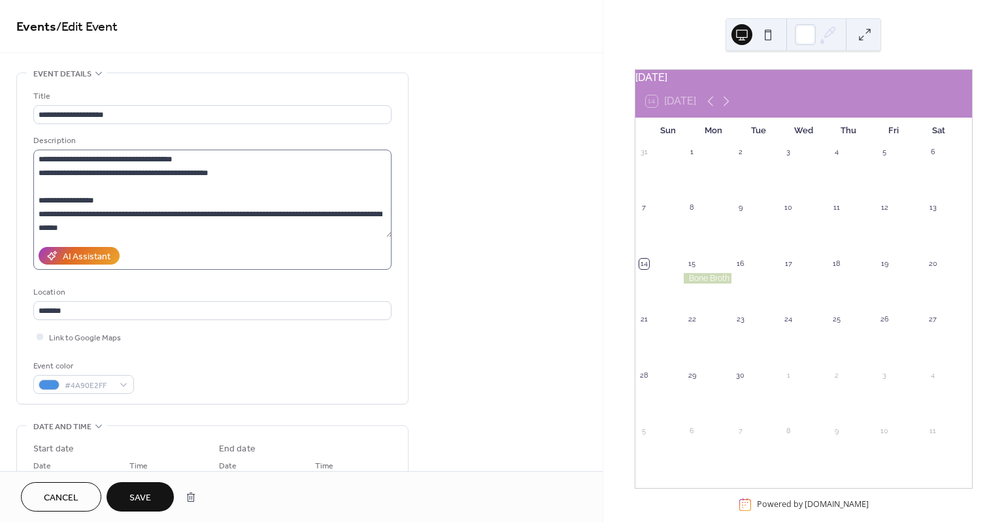
scroll to position [370, 0]
click at [146, 493] on span "Save" at bounding box center [140, 498] width 22 height 14
